Goal: Browse casually: Explore the website without a specific task or goal

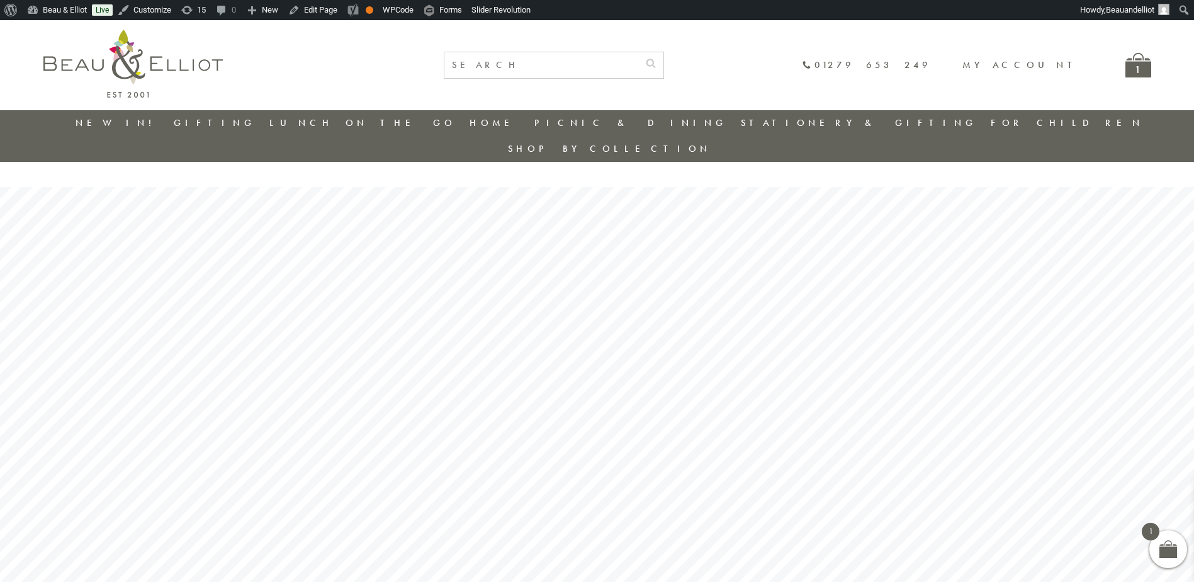
click at [1130, 65] on div "1" at bounding box center [1138, 65] width 26 height 25
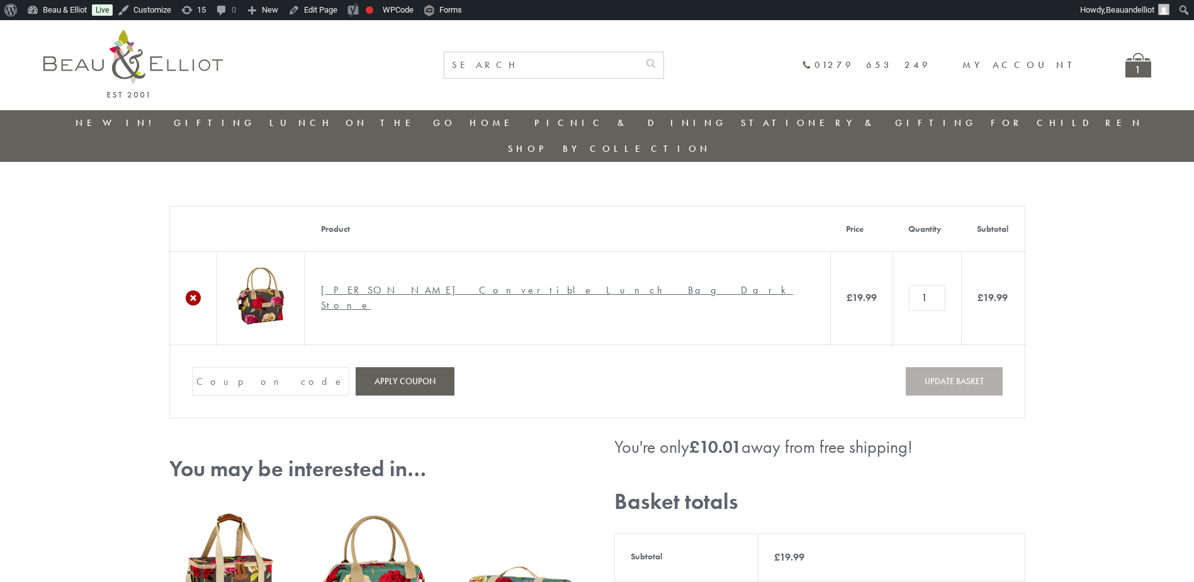
click at [189, 290] on link "×" at bounding box center [193, 297] width 15 height 15
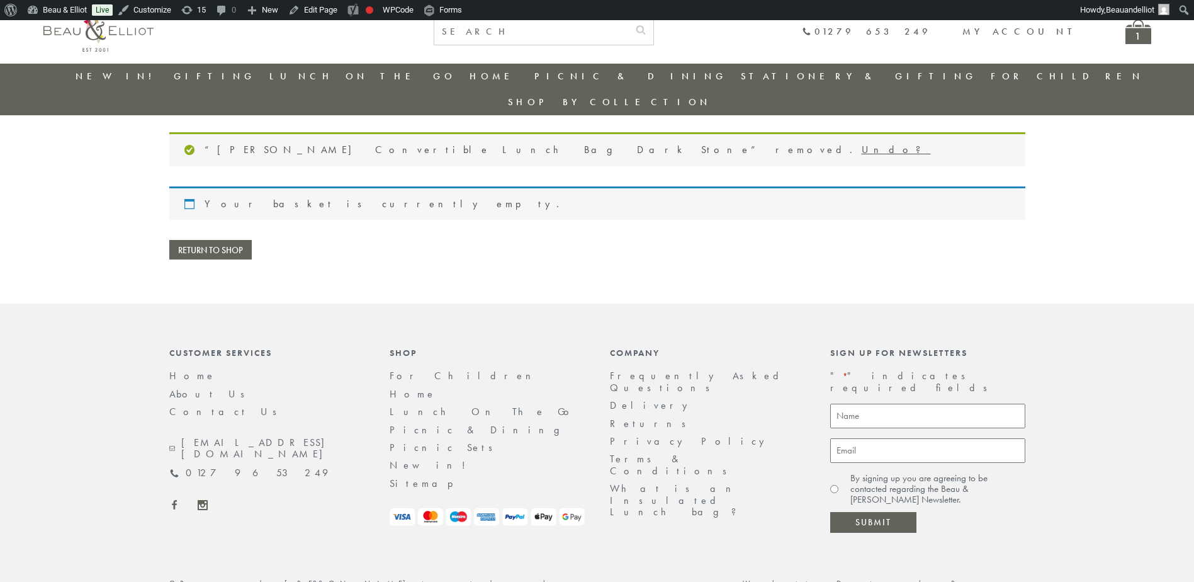
scroll to position [52, 0]
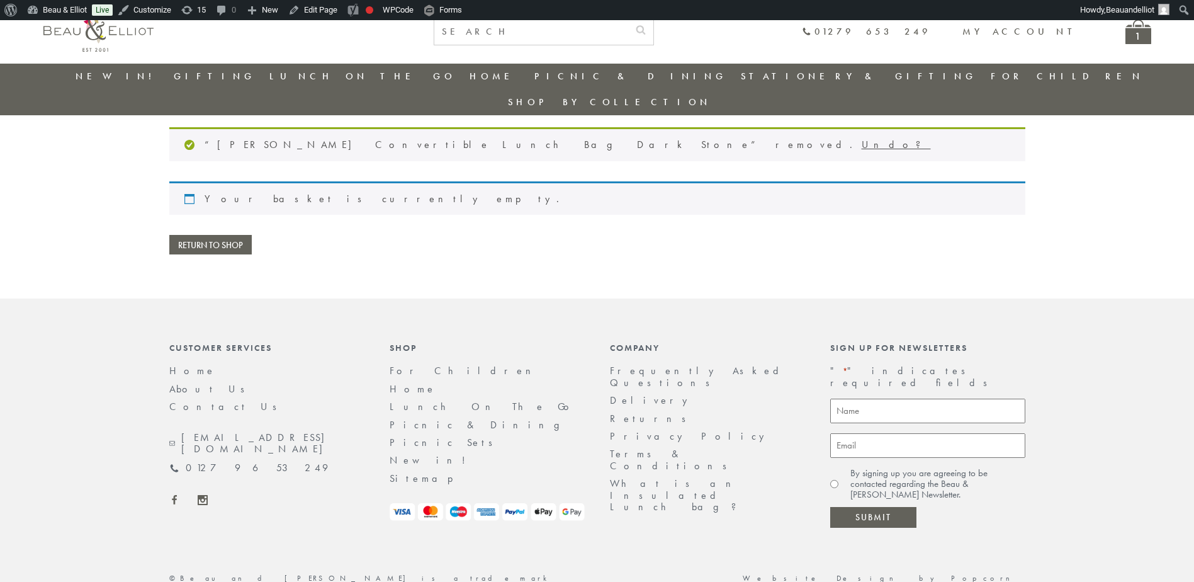
click at [106, 35] on img at bounding box center [98, 30] width 110 height 42
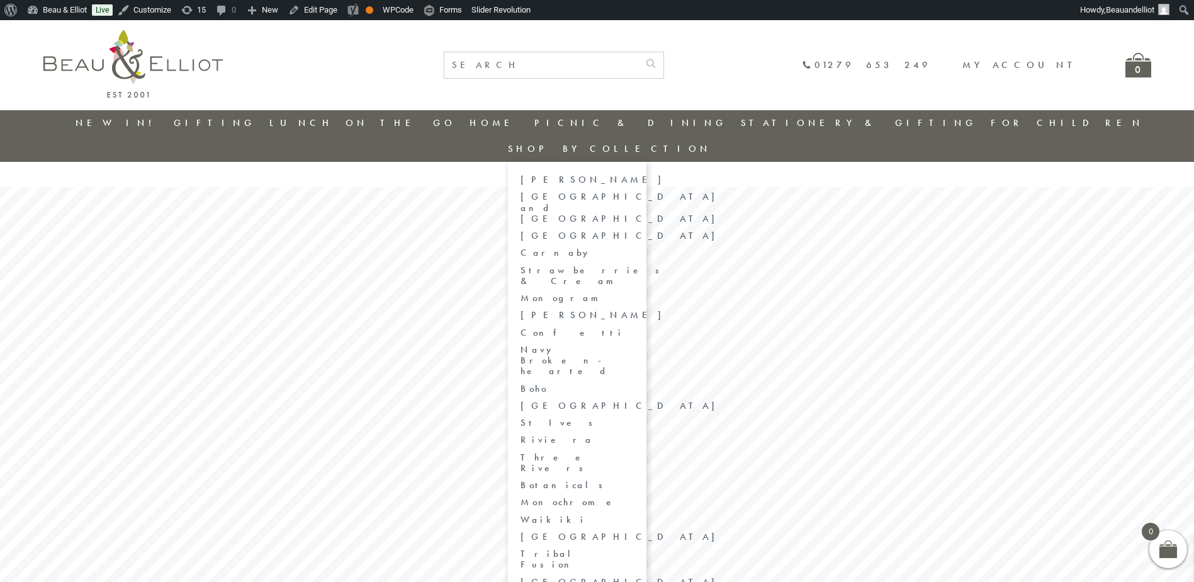
click at [711, 142] on link "Shop by collection" at bounding box center [609, 148] width 203 height 13
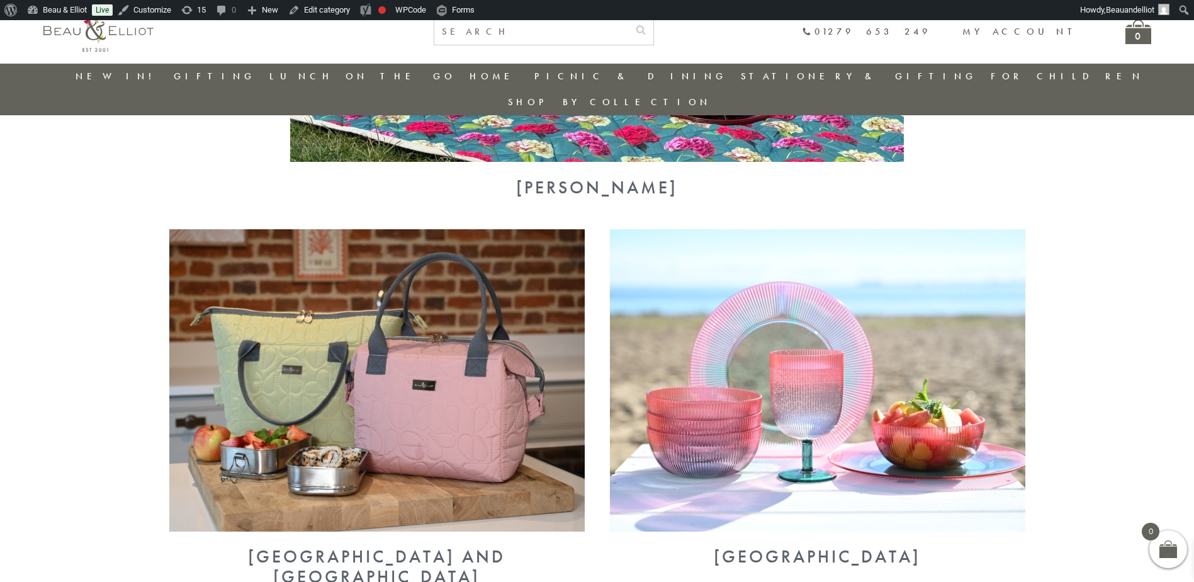
scroll to position [351, 0]
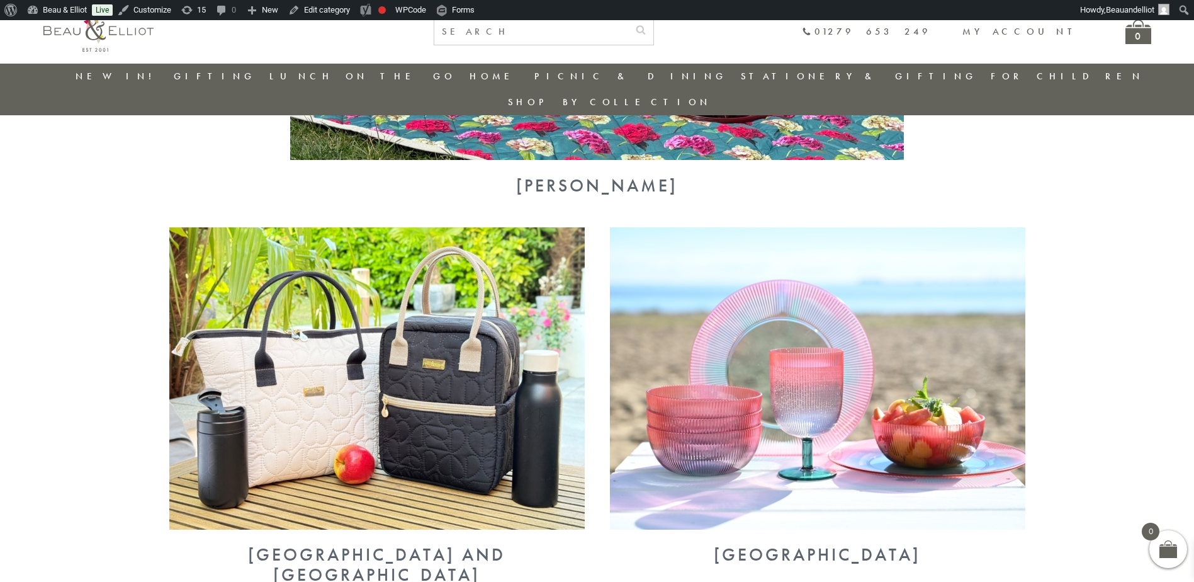
scroll to position [330, 0]
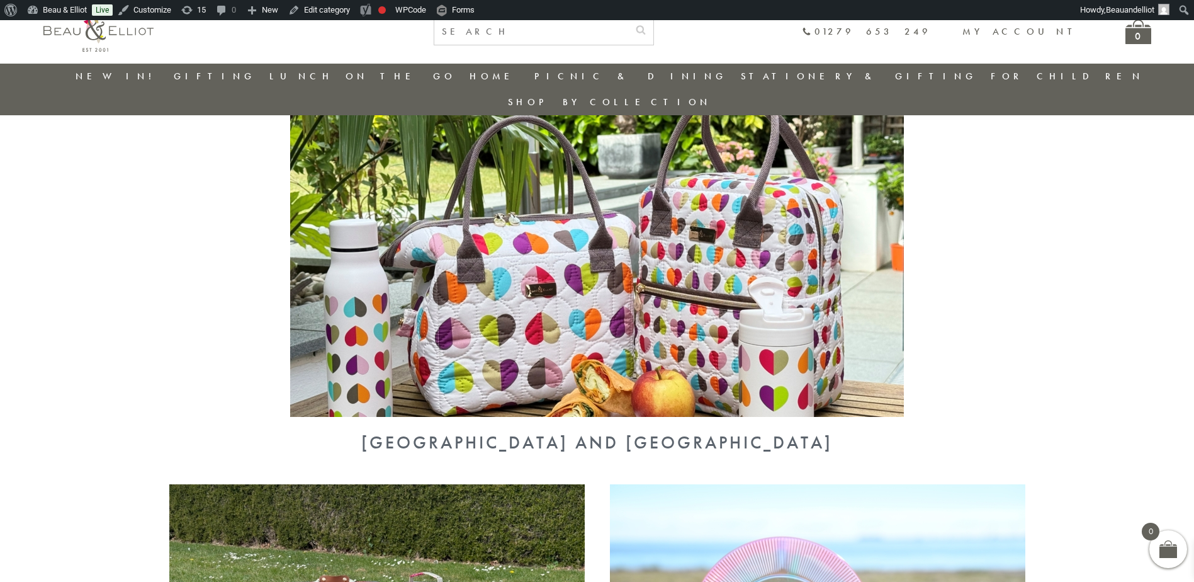
scroll to position [37, 0]
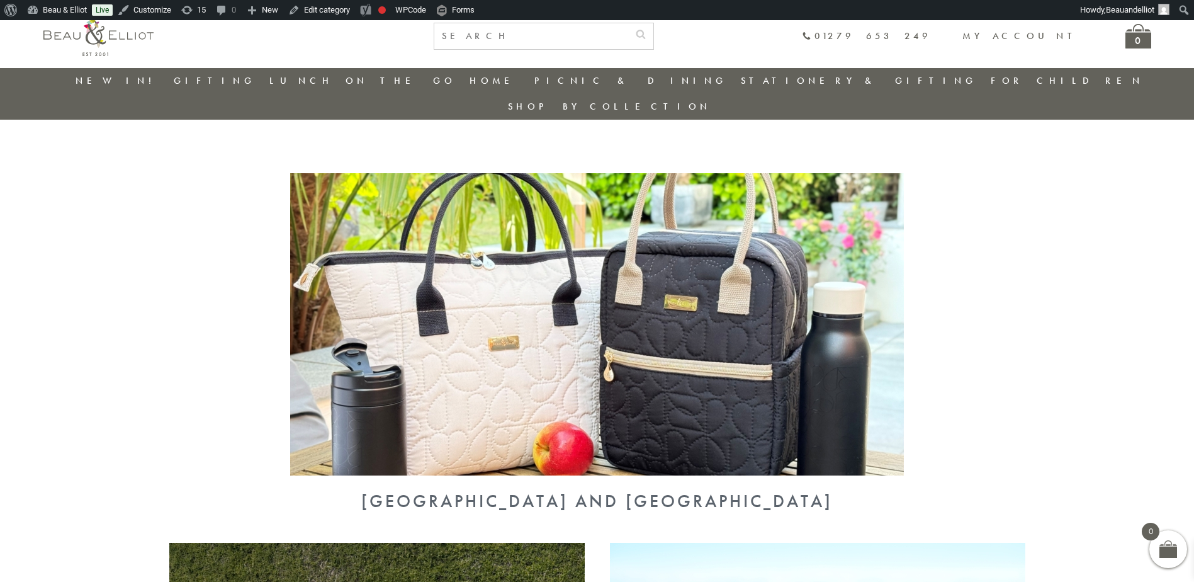
scroll to position [14, 0]
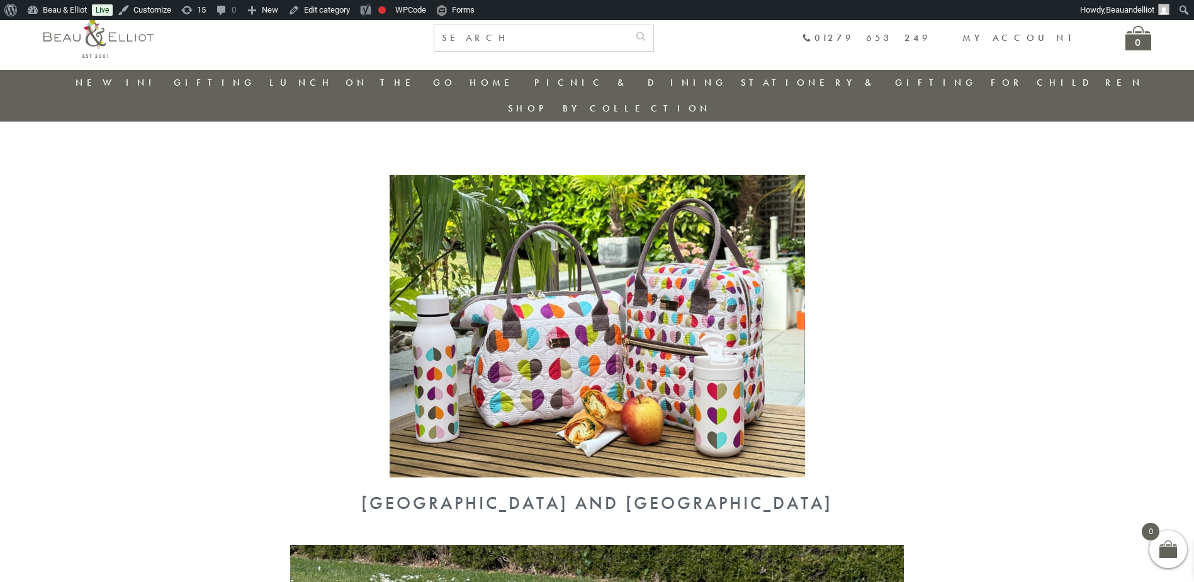
scroll to position [13, 0]
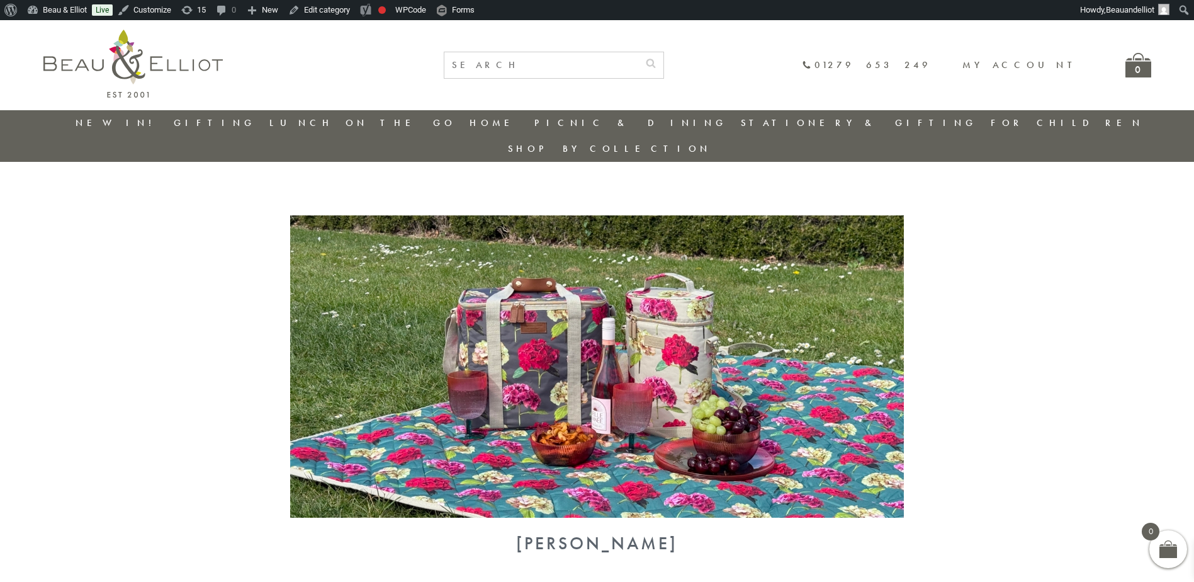
click at [129, 125] on link "New in!" at bounding box center [118, 122] width 84 height 13
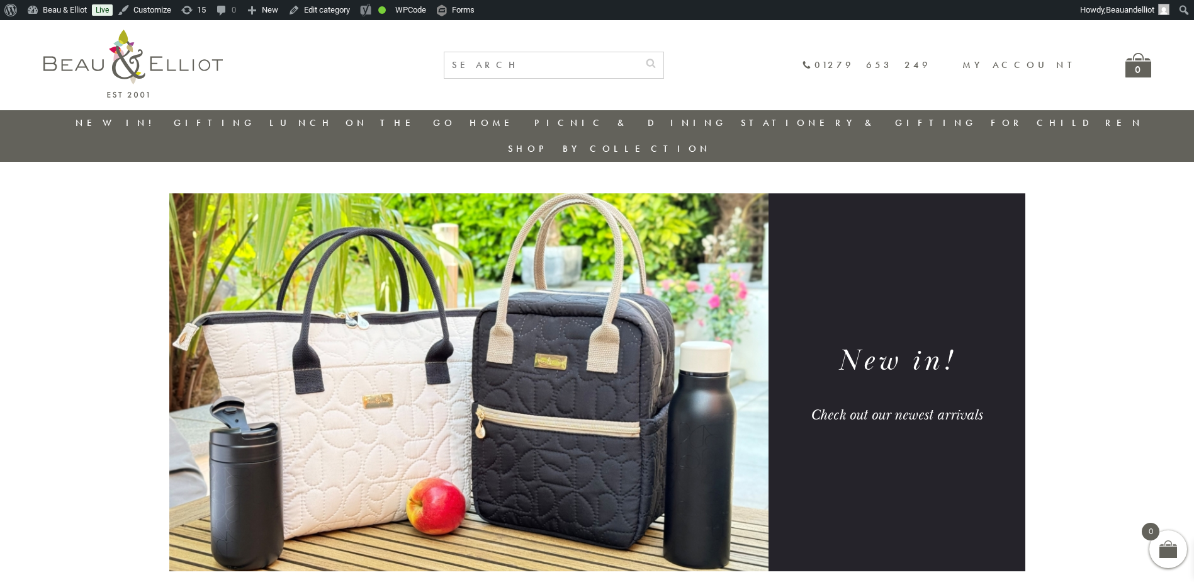
click at [187, 65] on img at bounding box center [132, 64] width 179 height 68
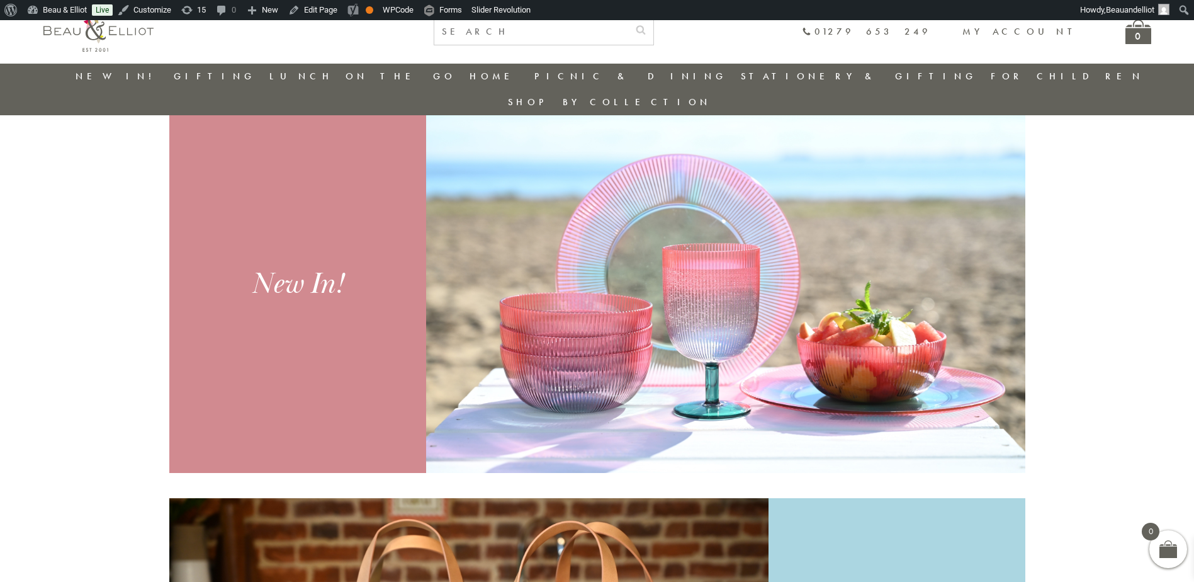
scroll to position [540, 0]
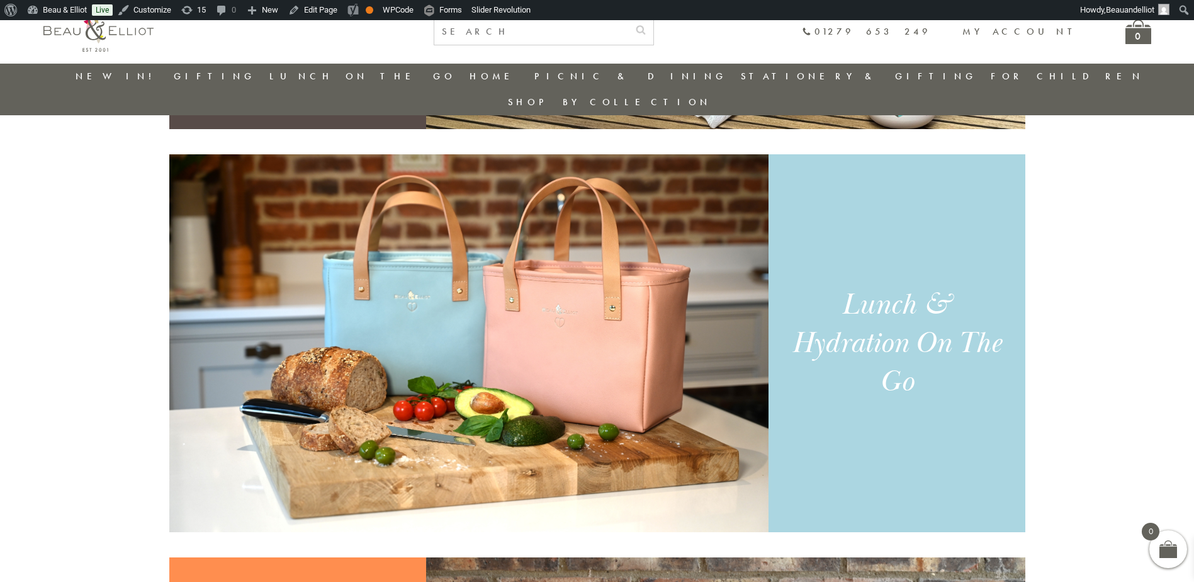
scroll to position [897, 0]
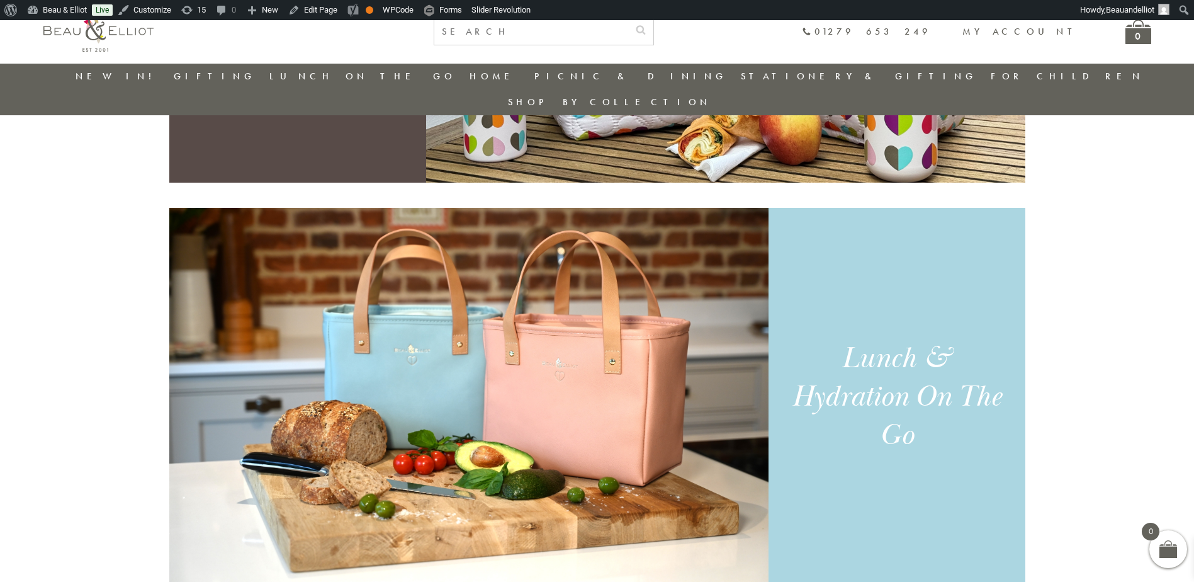
click at [562, 338] on img at bounding box center [468, 397] width 599 height 378
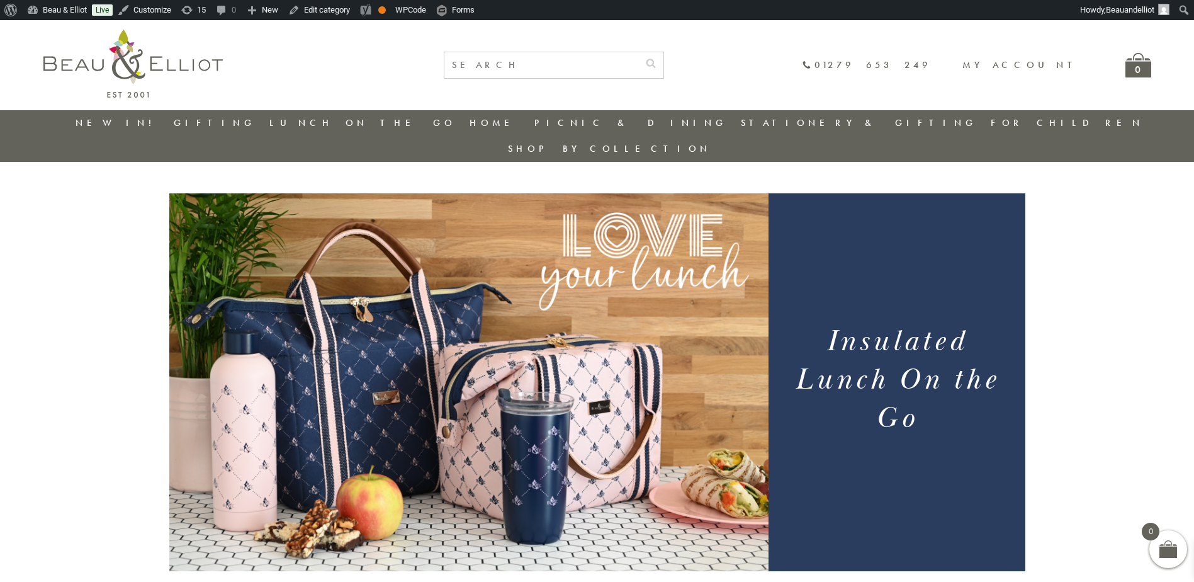
click at [118, 65] on img at bounding box center [132, 64] width 179 height 68
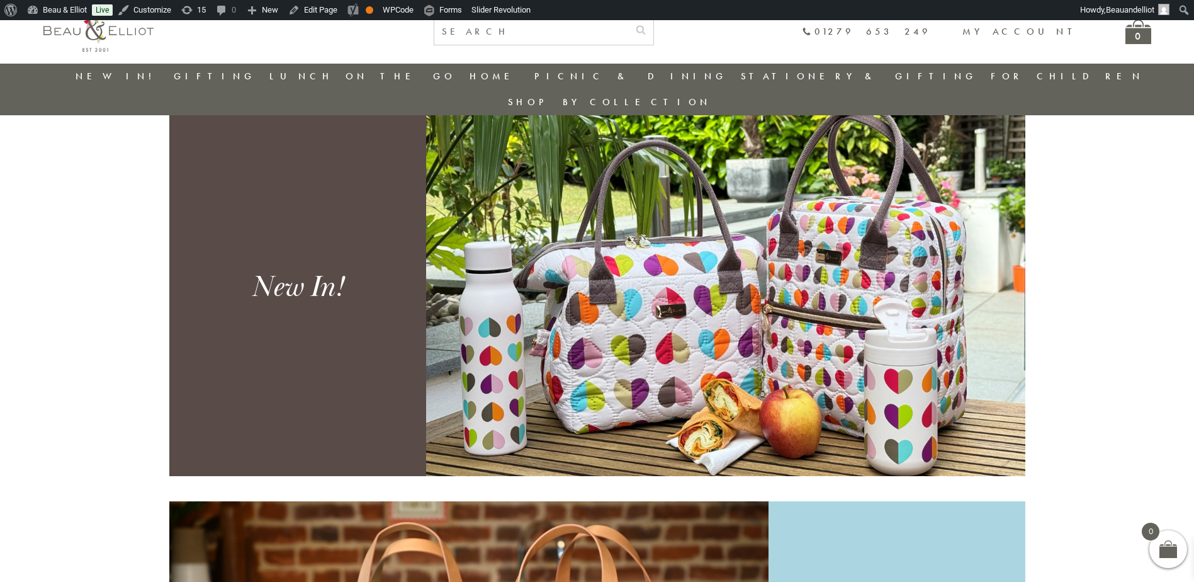
scroll to position [603, 0]
click at [703, 205] on img at bounding box center [725, 288] width 599 height 378
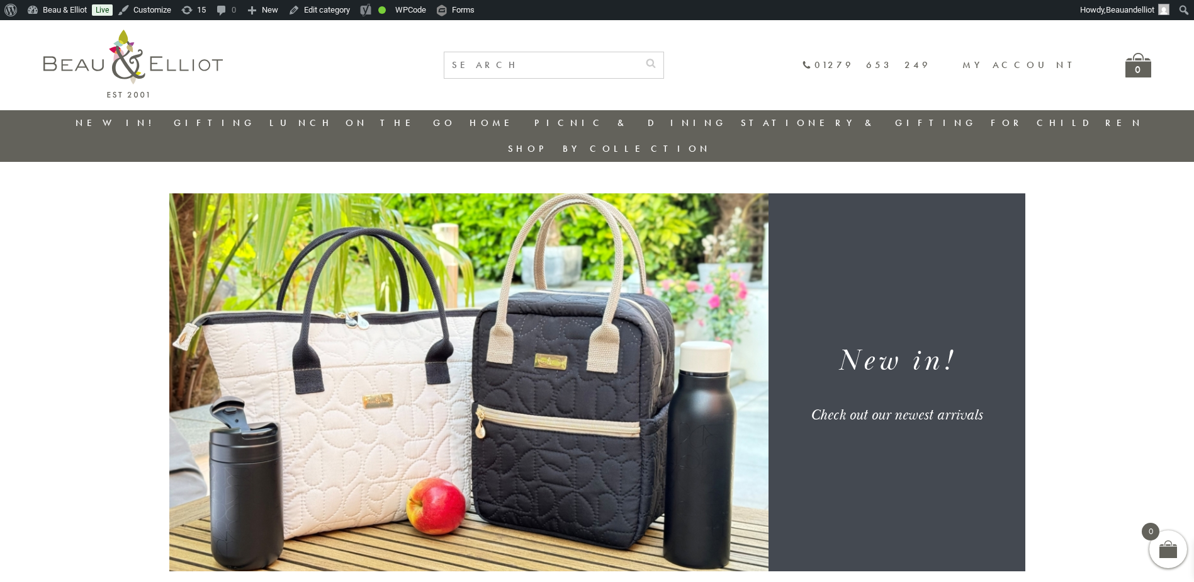
click at [206, 48] on img at bounding box center [132, 64] width 179 height 68
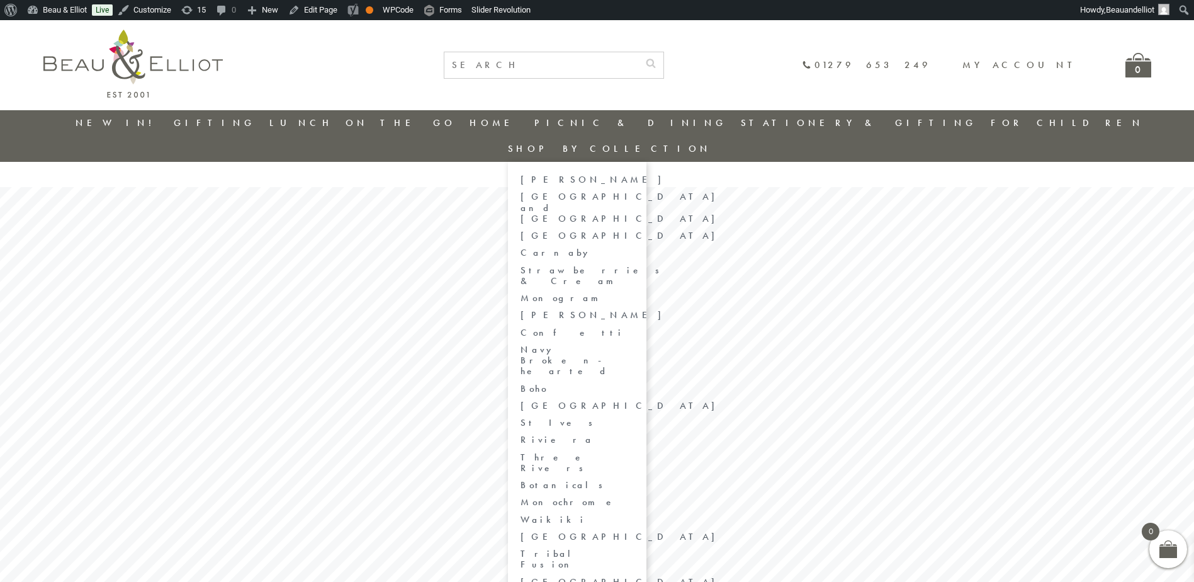
click at [711, 142] on link "Shop by collection" at bounding box center [609, 148] width 203 height 13
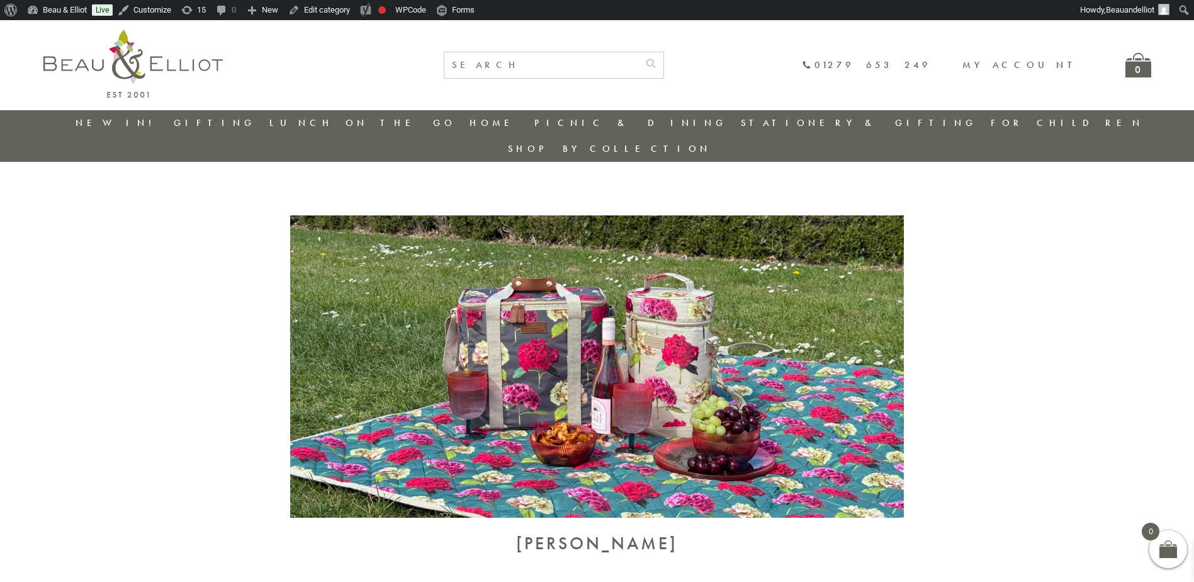
click at [125, 81] on img at bounding box center [132, 64] width 179 height 68
